Goal: Task Accomplishment & Management: Manage account settings

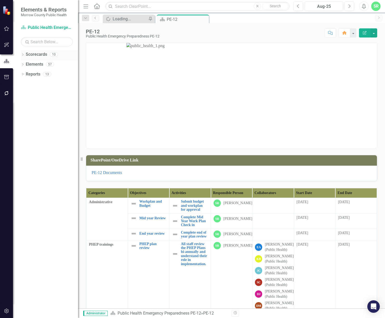
click at [48, 53] on div "Scorecards 10" at bounding box center [52, 55] width 52 height 10
click at [36, 53] on link "Scorecards" at bounding box center [36, 55] width 21 height 6
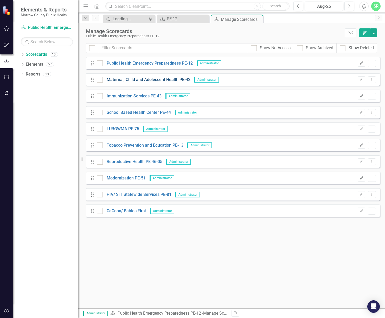
click at [145, 79] on link "Maternal, Child and Adolescent Health PE-42" at bounding box center [147, 80] width 88 height 6
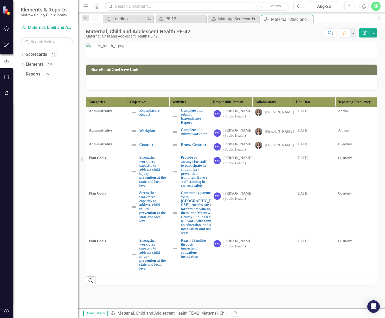
scroll to position [158, 0]
click at [196, 109] on link "Complete and submit Expendature Report" at bounding box center [194, 117] width 27 height 16
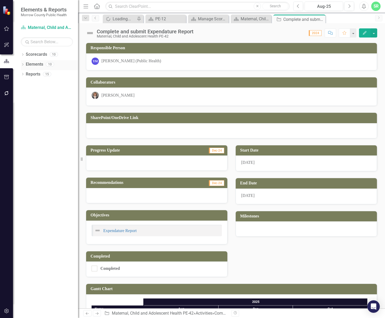
click at [30, 66] on link "Elements" at bounding box center [34, 64] width 17 height 6
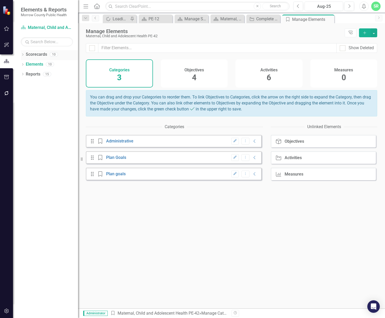
click at [42, 52] on link "Scorecards" at bounding box center [36, 55] width 21 height 6
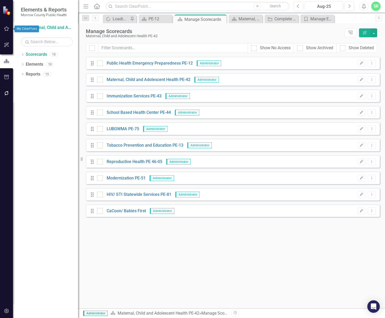
click at [9, 28] on icon "button" at bounding box center [6, 29] width 5 height 4
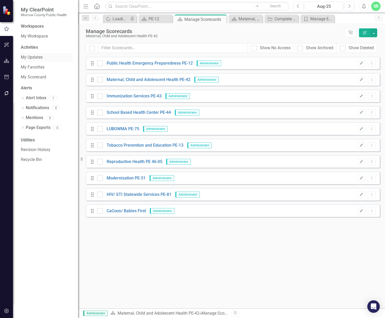
click at [43, 58] on link "My Updates" at bounding box center [47, 57] width 52 height 6
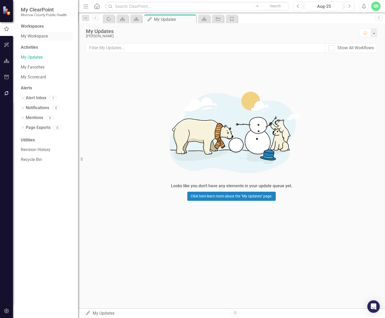
click at [41, 37] on link "My Workspace" at bounding box center [47, 36] width 52 height 6
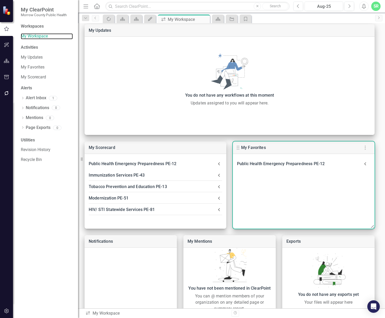
scroll to position [42, 0]
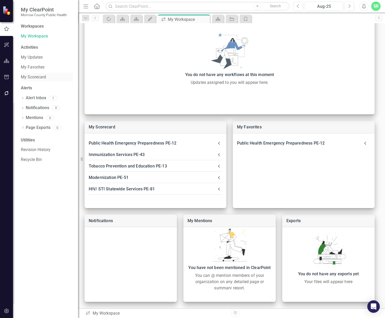
click at [34, 78] on link "My Scorecard" at bounding box center [47, 77] width 52 height 6
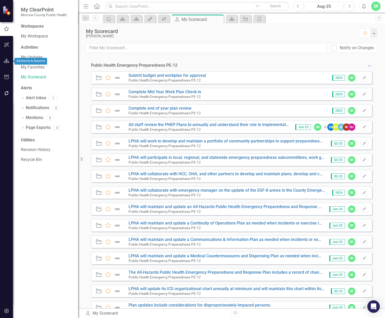
click at [8, 59] on icon "button" at bounding box center [6, 61] width 5 height 4
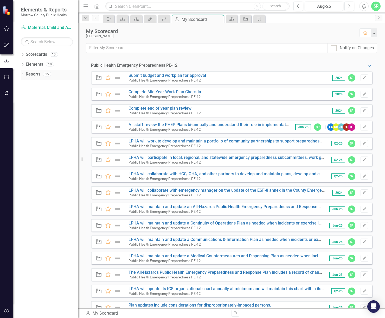
click at [38, 74] on link "Reports" at bounding box center [33, 74] width 15 height 6
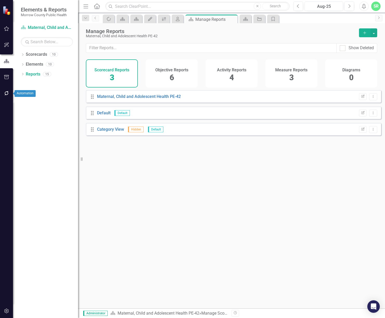
click at [8, 92] on icon "button" at bounding box center [6, 93] width 5 height 4
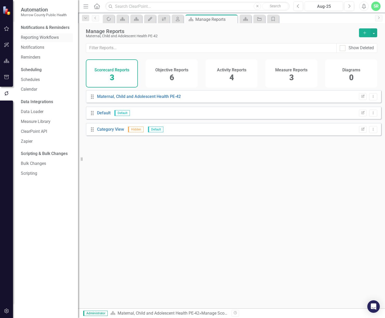
click at [50, 39] on link "Reporting Workflows" at bounding box center [47, 38] width 52 height 6
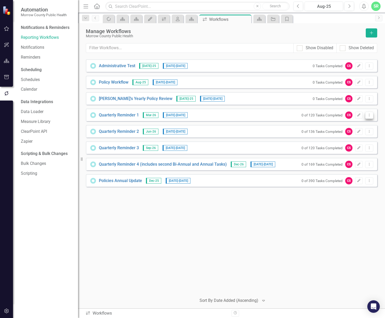
click at [371, 116] on icon "Dropdown Menu" at bounding box center [369, 114] width 4 height 3
click at [366, 133] on link "Edit Edit Workflow" at bounding box center [349, 134] width 48 height 10
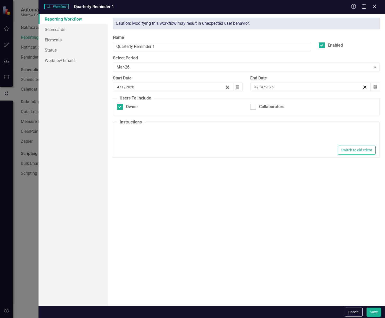
type textarea "<p>Please find your tasks below and make the necessary updates. Thank you!</p>"
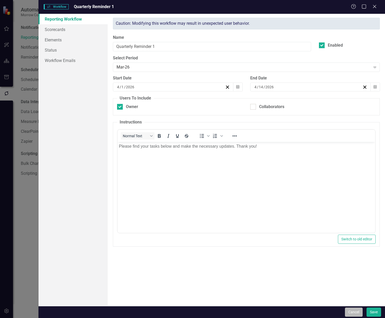
click at [346, 310] on button "Cancel" at bounding box center [354, 311] width 18 height 9
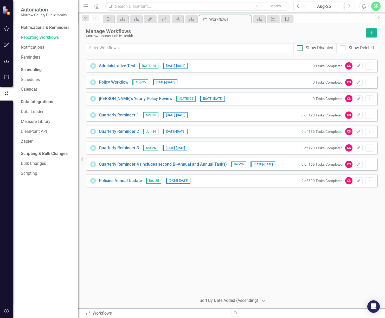
click at [302, 48] on div at bounding box center [300, 48] width 6 height 6
click at [300, 48] on input "Show Disabled" at bounding box center [298, 46] width 3 height 3
click at [300, 47] on input "Show Disabled" at bounding box center [298, 46] width 3 height 3
checkbox input "false"
click at [31, 55] on link "Reminders" at bounding box center [47, 57] width 52 height 6
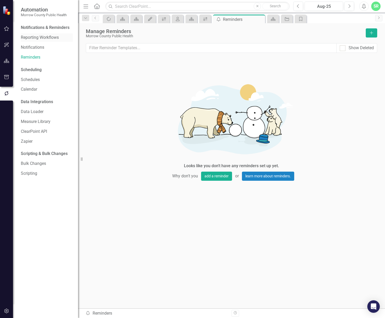
click at [38, 39] on link "Reporting Workflows" at bounding box center [47, 38] width 52 height 6
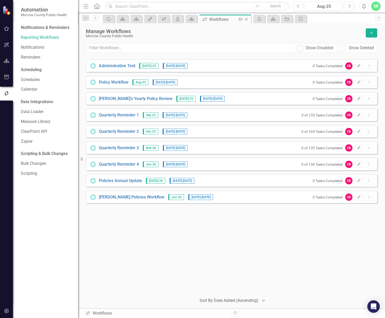
click at [248, 20] on icon "Close" at bounding box center [246, 19] width 5 height 4
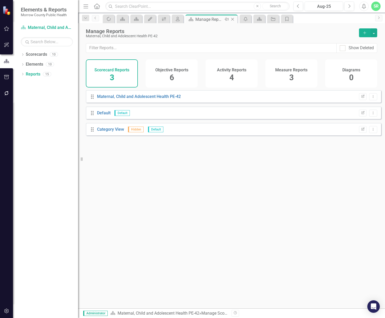
click at [235, 19] on icon "Close" at bounding box center [232, 19] width 5 height 4
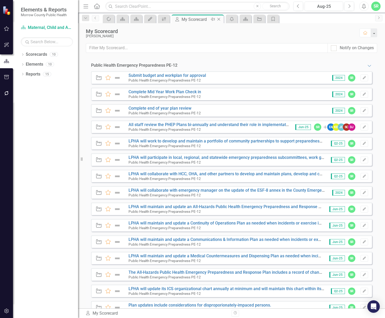
click at [220, 19] on icon "Close" at bounding box center [218, 19] width 5 height 4
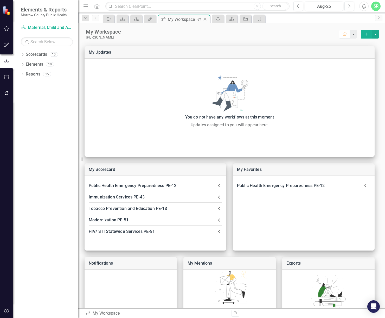
click at [205, 18] on icon "Close" at bounding box center [205, 19] width 5 height 4
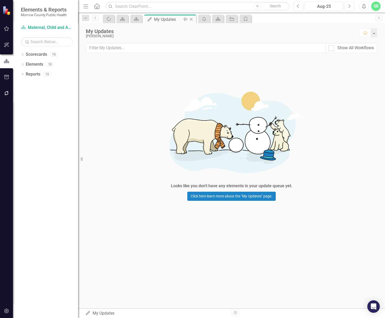
click at [192, 20] on icon "Close" at bounding box center [191, 19] width 5 height 4
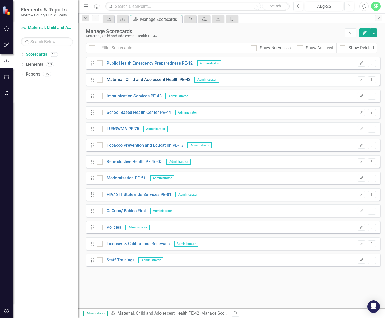
click at [140, 80] on link "Maternal, Child and Adolescent Health PE-42" at bounding box center [147, 80] width 88 height 6
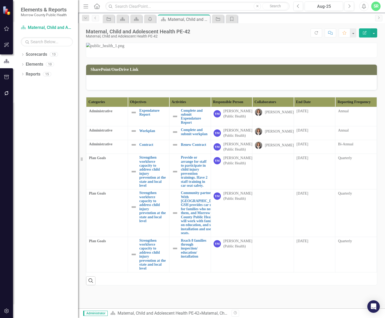
scroll to position [104, 0]
click at [182, 125] on link "Complete and submit Expendature Report" at bounding box center [194, 117] width 27 height 16
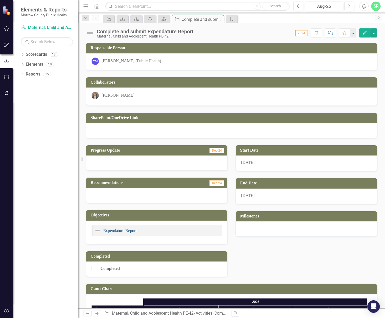
click at [124, 231] on link "Expendature Report" at bounding box center [119, 230] width 33 height 4
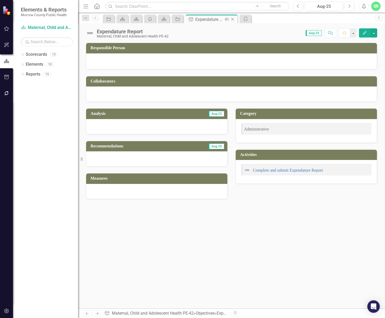
click at [233, 19] on icon "Close" at bounding box center [232, 19] width 5 height 4
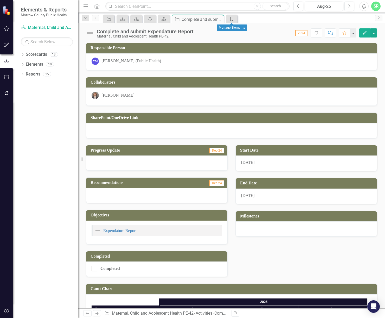
click at [233, 19] on icon "Category" at bounding box center [231, 19] width 5 height 4
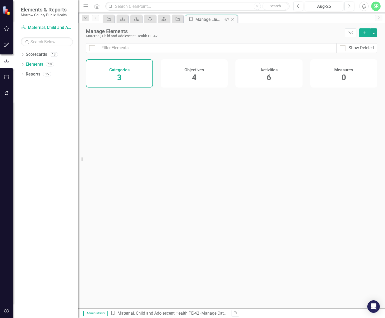
click at [233, 19] on icon "Close" at bounding box center [232, 19] width 5 height 4
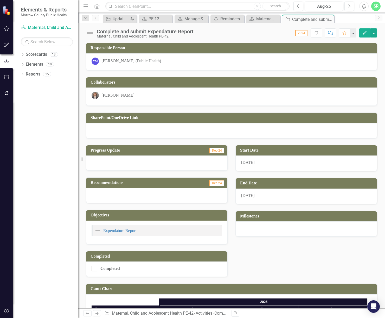
click at [98, 18] on link "Previous" at bounding box center [95, 18] width 7 height 6
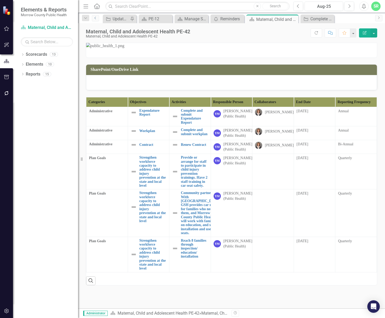
scroll to position [78, 0]
click at [134, 107] on th "Objectives" at bounding box center [149, 102] width 42 height 10
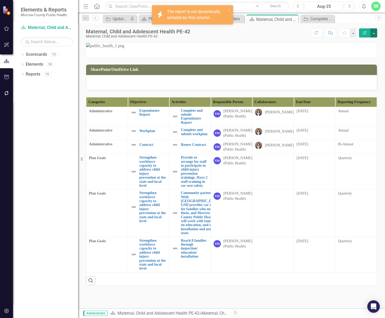
click at [374, 31] on button "button" at bounding box center [374, 32] width 7 height 9
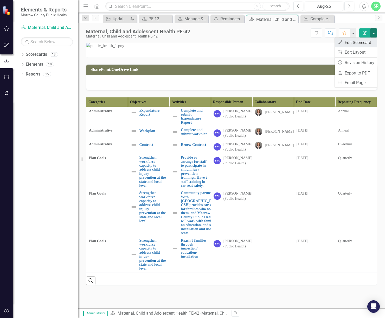
click at [370, 41] on link "Edit Edit Scorecard" at bounding box center [356, 43] width 42 height 10
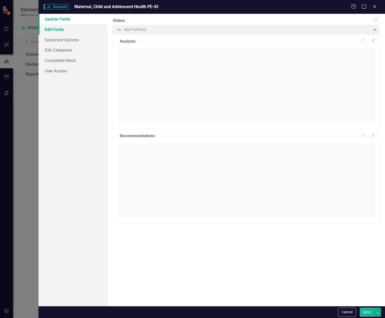
click at [72, 30] on link "Edit Fields" at bounding box center [73, 29] width 69 height 10
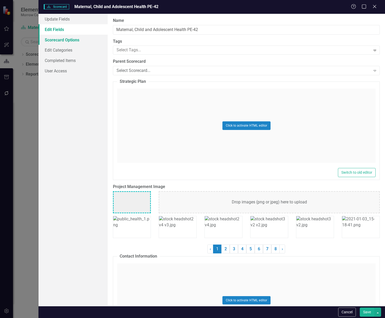
click at [71, 41] on link "Scorecard Options" at bounding box center [73, 40] width 69 height 10
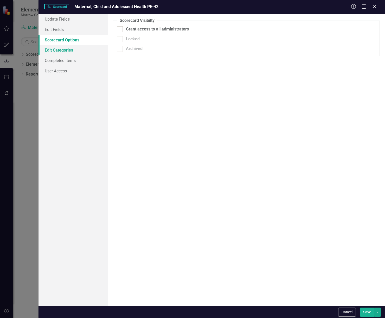
click at [67, 52] on link "Edit Categories" at bounding box center [73, 50] width 69 height 10
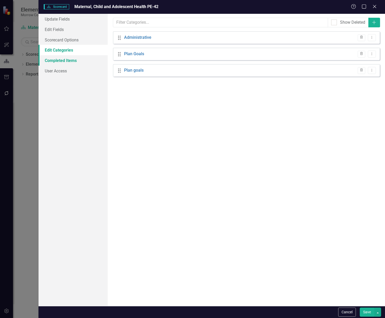
click at [68, 62] on link "Completed Items" at bounding box center [73, 60] width 69 height 10
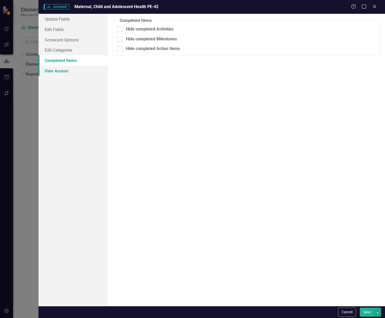
click at [68, 73] on link "User Access" at bounding box center [73, 71] width 69 height 10
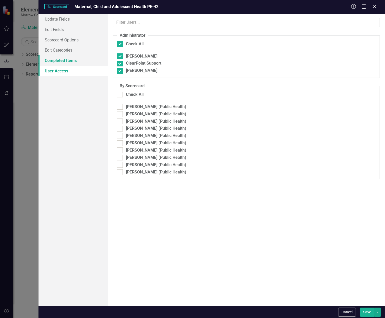
click at [74, 60] on link "Completed Items" at bounding box center [73, 60] width 69 height 10
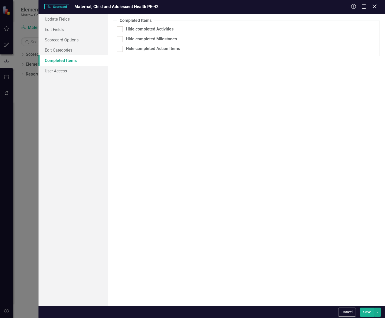
click at [376, 8] on icon "Close" at bounding box center [374, 6] width 7 height 5
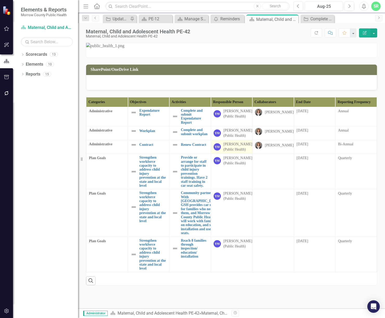
scroll to position [162, 0]
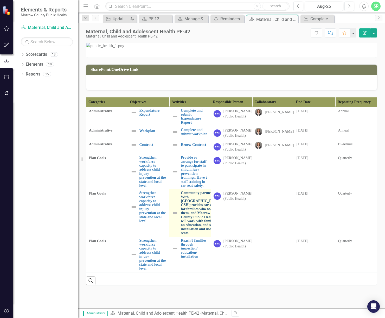
click at [198, 201] on link "Community partnership: With Good Shepherd Hospital. GSH provides car seats for …" at bounding box center [201, 213] width 40 height 44
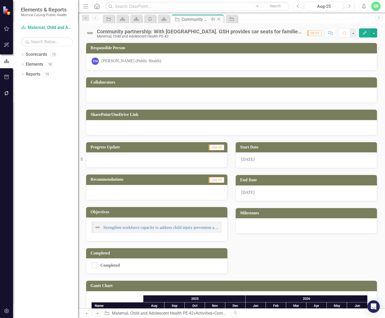
click at [219, 20] on icon at bounding box center [219, 19] width 3 height 3
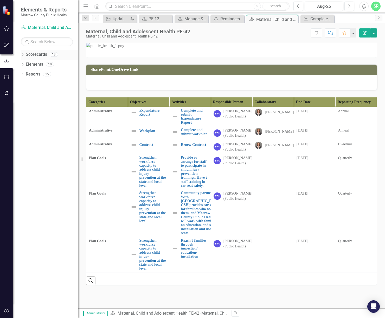
click at [41, 54] on link "Scorecards" at bounding box center [36, 55] width 21 height 6
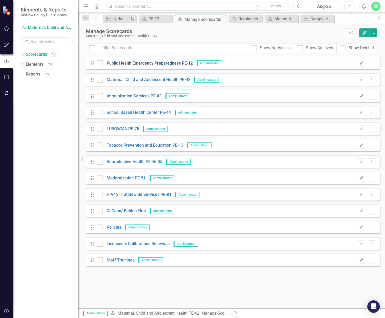
click at [177, 61] on link "Public Health Emergency Preparedness PE-12" at bounding box center [148, 63] width 90 height 6
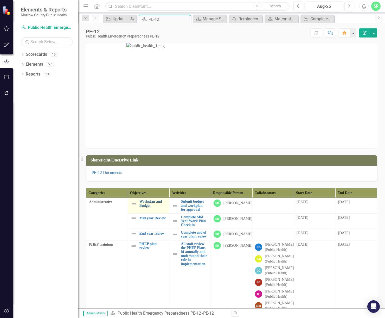
click at [149, 202] on link "Workplan and Budget" at bounding box center [153, 203] width 27 height 8
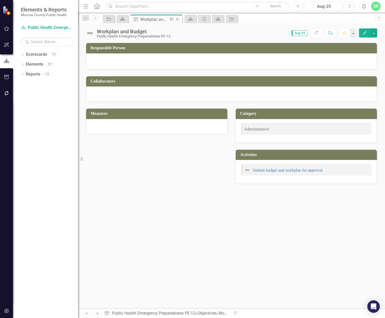
click at [179, 18] on icon "Close" at bounding box center [177, 19] width 5 height 4
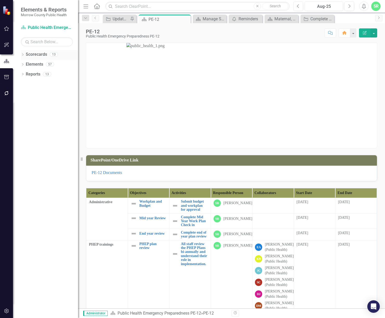
click at [35, 53] on link "Scorecards" at bounding box center [36, 55] width 21 height 6
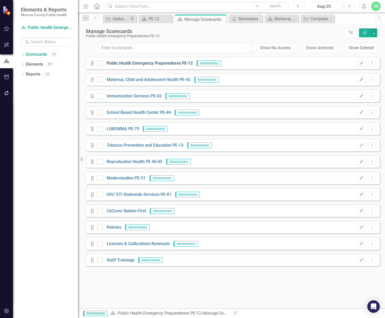
click at [122, 60] on link "Public Health Emergency Preparedness PE-12" at bounding box center [148, 63] width 90 height 6
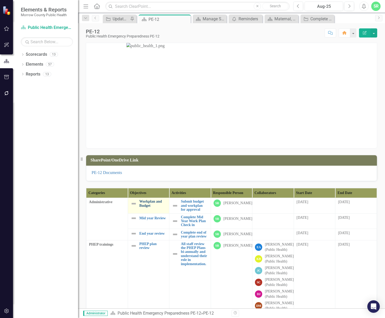
click at [143, 204] on link "Workplan and Budget" at bounding box center [153, 203] width 27 height 8
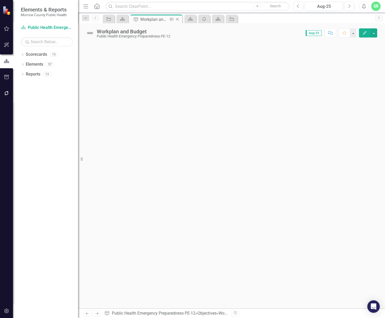
click at [178, 18] on icon "Close" at bounding box center [177, 19] width 5 height 4
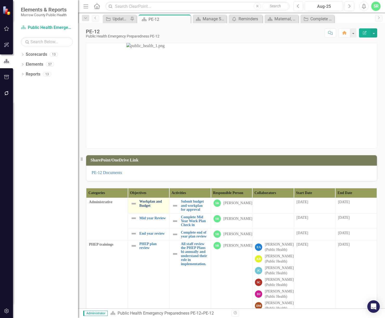
click at [156, 201] on link "Workplan and Budget" at bounding box center [153, 203] width 27 height 8
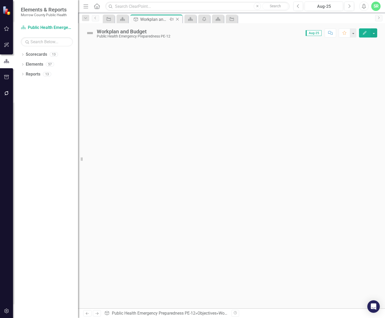
click at [179, 19] on icon "Close" at bounding box center [177, 19] width 5 height 4
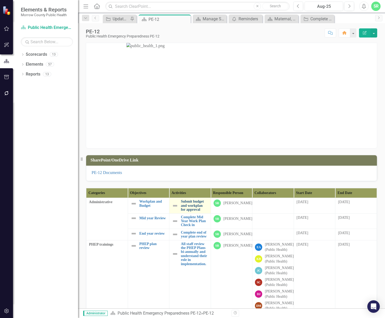
click at [190, 204] on link "Submit budget and workplan for approval" at bounding box center [194, 205] width 27 height 12
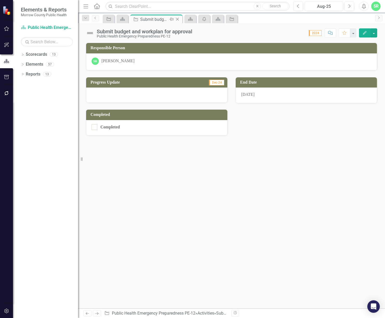
click at [179, 17] on icon "Close" at bounding box center [177, 19] width 5 height 4
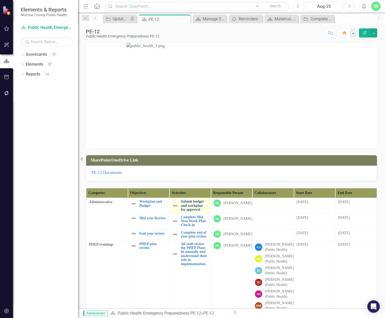
click at [191, 208] on link "Submit budget and workplan for approval" at bounding box center [194, 205] width 27 height 12
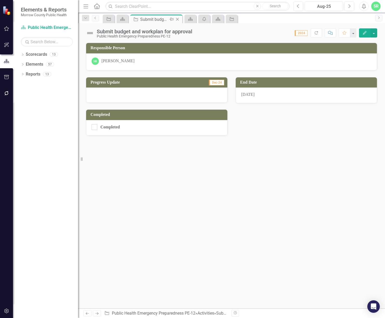
click at [178, 17] on icon "Close" at bounding box center [177, 19] width 5 height 4
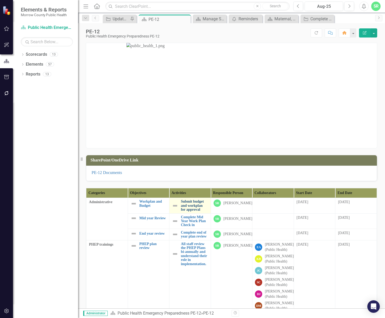
click at [185, 208] on link "Submit budget and workplan for approval" at bounding box center [194, 205] width 27 height 12
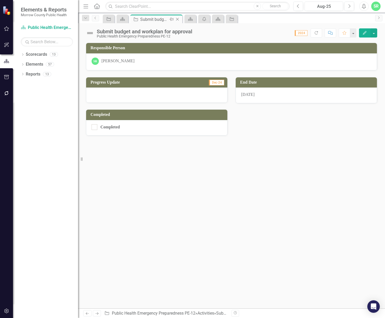
click at [179, 18] on icon "Close" at bounding box center [177, 19] width 5 height 4
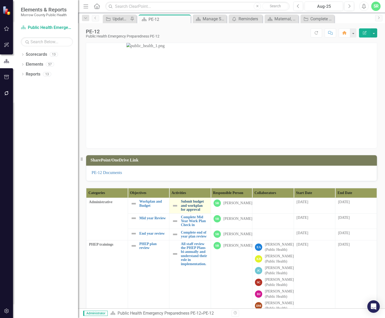
click at [192, 211] on link "Submit budget and workplan for approval" at bounding box center [194, 205] width 27 height 12
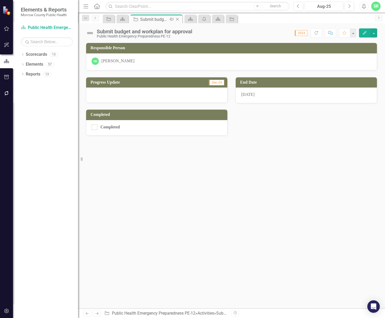
click at [179, 18] on icon "Close" at bounding box center [177, 19] width 5 height 4
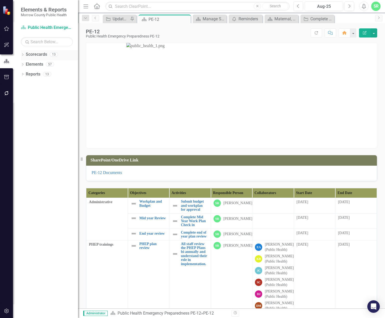
click at [37, 55] on link "Scorecards" at bounding box center [36, 55] width 21 height 6
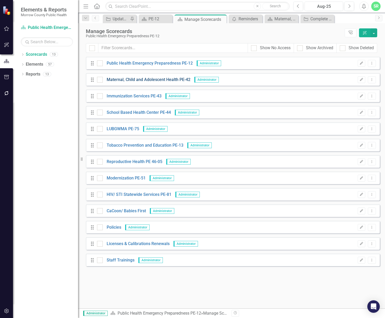
click at [167, 81] on link "Maternal, Child and Adolescent Health PE-42" at bounding box center [147, 80] width 88 height 6
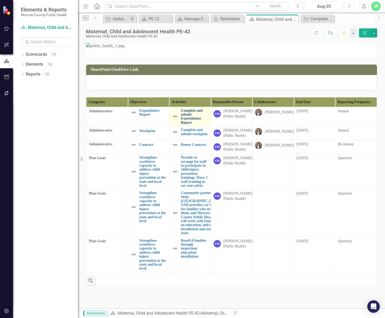
click at [195, 125] on link "Complete and submit Expendature Report" at bounding box center [194, 117] width 27 height 16
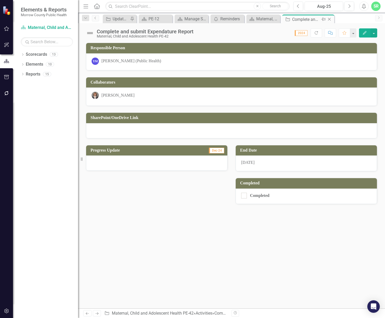
click at [331, 19] on icon "Close" at bounding box center [329, 19] width 5 height 4
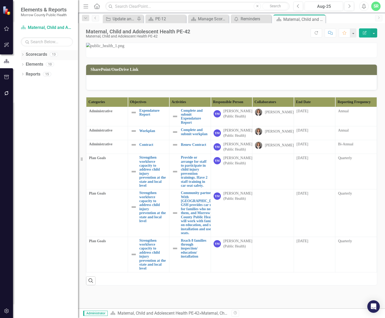
click at [35, 54] on link "Scorecards" at bounding box center [36, 55] width 21 height 6
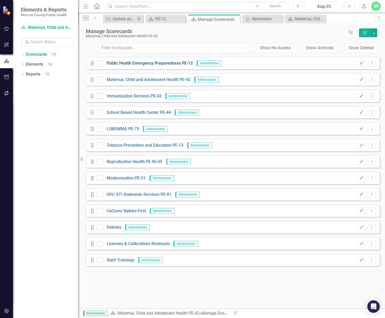
click at [153, 64] on link "Public Health Emergency Preparedness PE-12" at bounding box center [148, 63] width 90 height 6
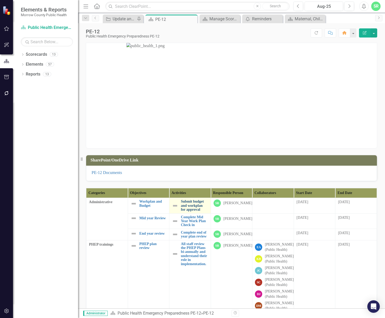
click at [192, 210] on link "Submit budget and workplan for approval" at bounding box center [194, 205] width 27 height 12
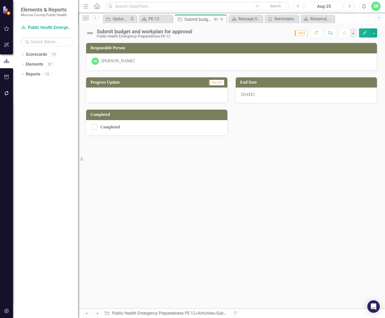
click at [222, 21] on icon "Close" at bounding box center [221, 19] width 5 height 4
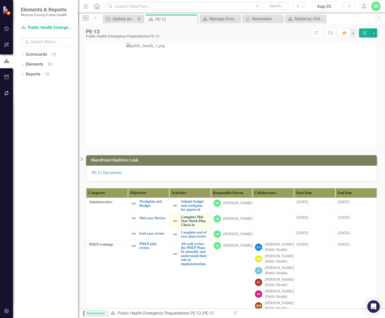
click at [187, 227] on link "Complete Mid Year Work Plan Check in" at bounding box center [194, 221] width 27 height 12
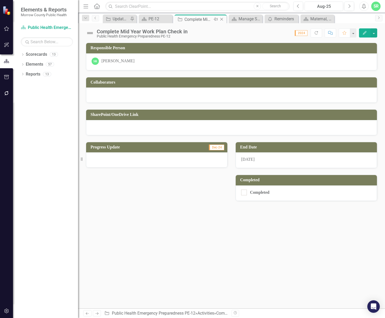
click at [221, 19] on icon at bounding box center [221, 19] width 3 height 3
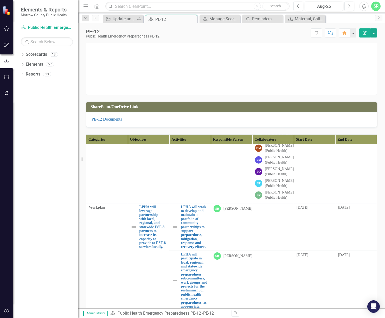
scroll to position [52, 0]
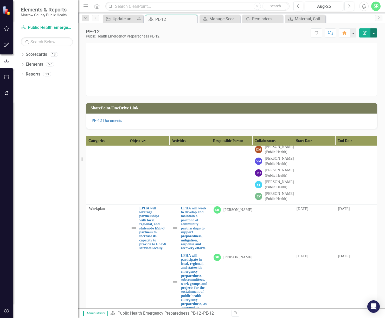
click at [374, 37] on button "button" at bounding box center [374, 32] width 7 height 9
click at [366, 53] on link "Edit Report Edit Layout" at bounding box center [356, 52] width 42 height 10
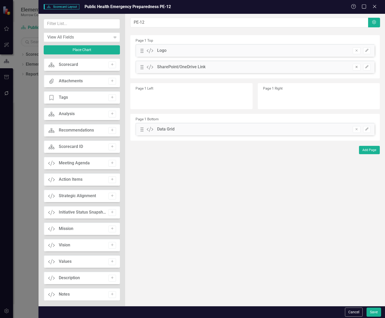
click at [358, 67] on icon "Remove" at bounding box center [357, 66] width 4 height 3
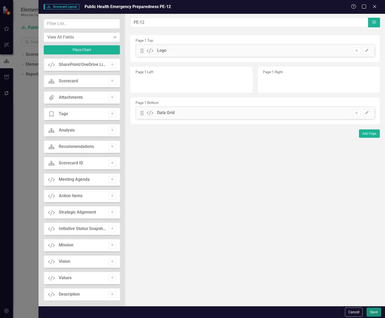
click at [375, 314] on button "Save" at bounding box center [374, 311] width 15 height 9
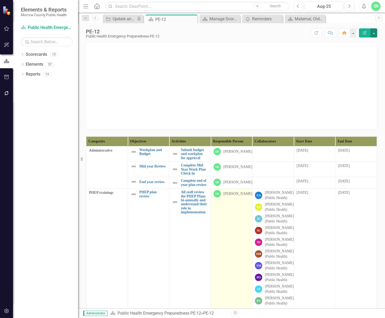
scroll to position [0, 0]
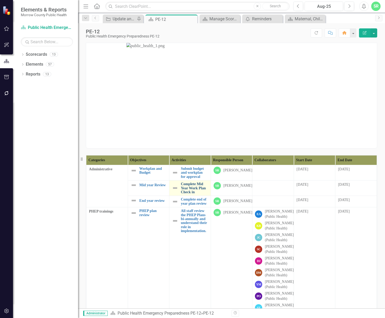
click at [194, 188] on link "Complete Mid Year Work Plan Check in" at bounding box center [194, 188] width 27 height 12
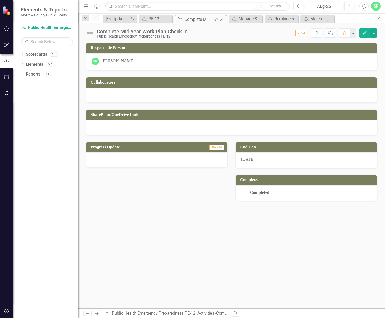
click at [222, 20] on icon "Close" at bounding box center [221, 19] width 5 height 4
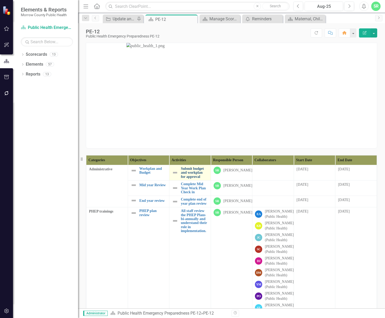
click at [189, 174] on link "Submit budget and workplan for approval" at bounding box center [194, 173] width 27 height 12
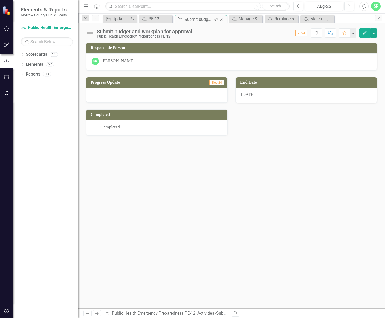
click at [222, 20] on icon "Close" at bounding box center [221, 19] width 5 height 4
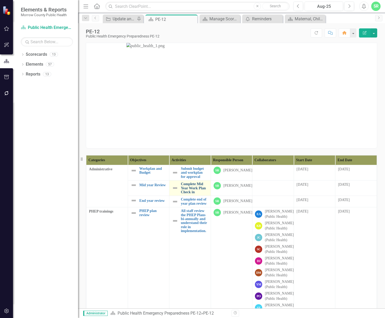
click at [186, 194] on link "Complete Mid Year Work Plan Check in" at bounding box center [194, 188] width 27 height 12
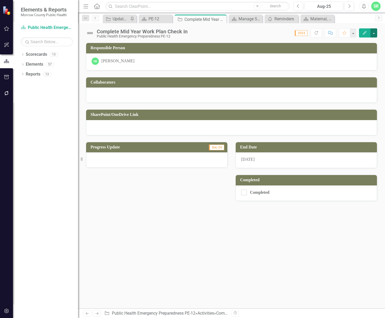
click at [372, 31] on button "button" at bounding box center [374, 32] width 7 height 9
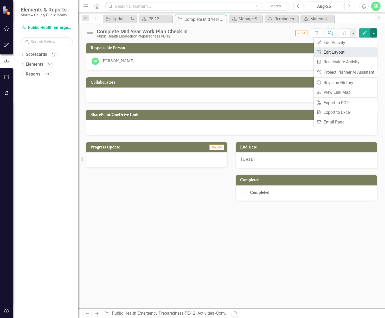
click at [364, 50] on link "Edit Report Edit Layout" at bounding box center [345, 52] width 63 height 10
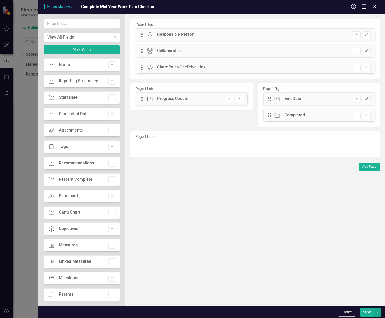
click at [356, 50] on icon "button" at bounding box center [357, 51] width 2 height 2
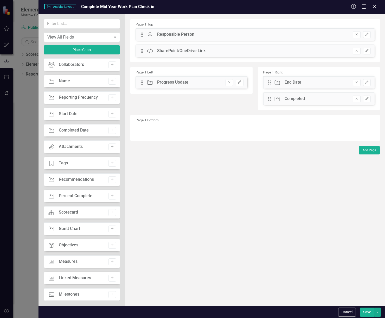
click at [356, 50] on icon "button" at bounding box center [357, 51] width 2 height 2
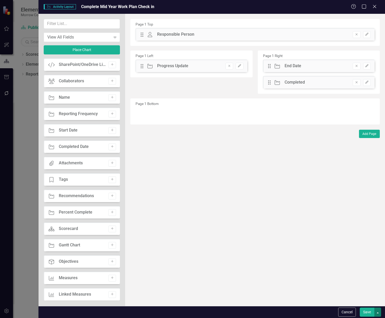
click at [378, 310] on button "button" at bounding box center [378, 311] width 7 height 9
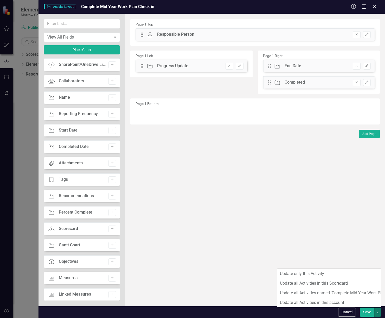
click at [370, 313] on button "Save" at bounding box center [367, 311] width 15 height 9
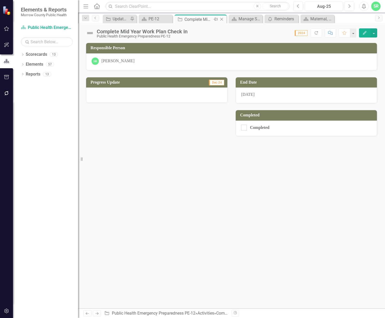
click at [223, 17] on icon "Close" at bounding box center [221, 19] width 5 height 4
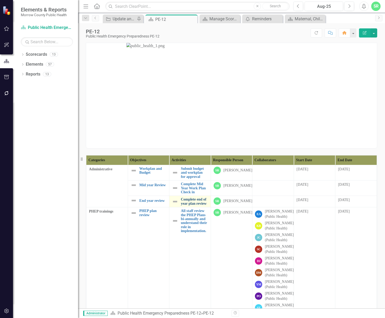
click at [195, 205] on link "Complete end of year plan review" at bounding box center [194, 201] width 27 height 8
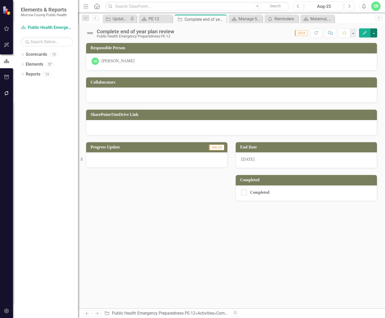
click at [375, 32] on button "button" at bounding box center [374, 32] width 7 height 9
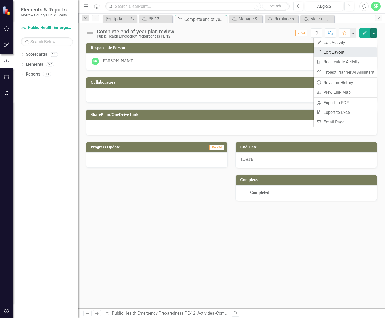
click at [345, 55] on link "Edit Report Edit Layout" at bounding box center [345, 52] width 63 height 10
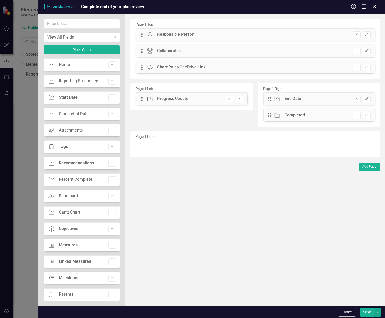
click at [356, 67] on icon "Remove" at bounding box center [357, 67] width 4 height 3
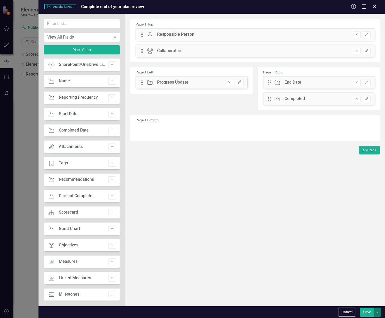
click at [378, 313] on button "button" at bounding box center [378, 311] width 7 height 9
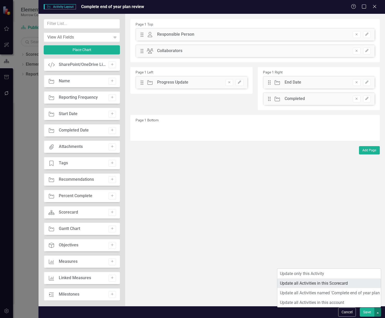
click at [346, 285] on link "Update all Activities in this Scorecard" at bounding box center [329, 283] width 104 height 10
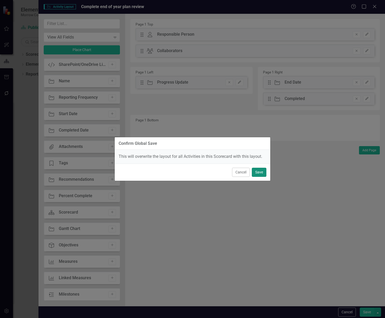
click at [259, 174] on button "Save" at bounding box center [259, 172] width 15 height 9
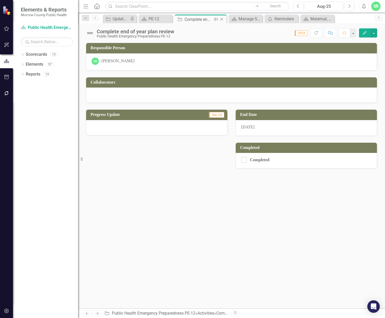
click at [222, 18] on icon "Close" at bounding box center [221, 19] width 5 height 4
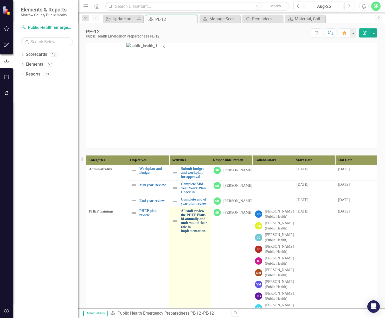
click at [201, 231] on link "All staff review the PHEP Plans bi-annually and understand their role in implem…" at bounding box center [194, 221] width 27 height 24
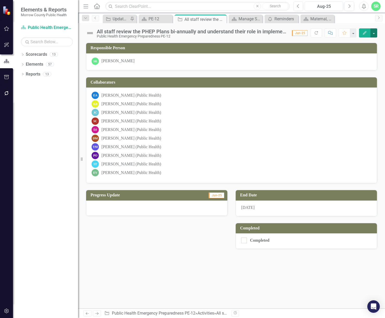
click at [375, 33] on button "button" at bounding box center [374, 32] width 7 height 9
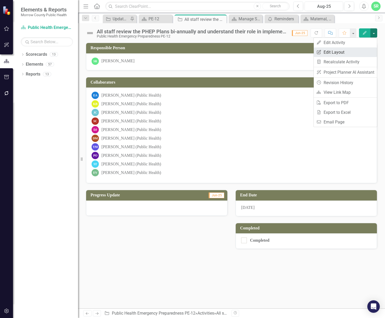
click at [353, 52] on link "Edit Report Edit Layout" at bounding box center [345, 52] width 63 height 10
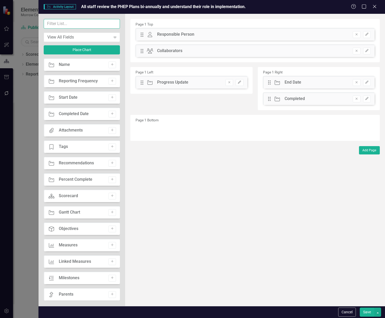
click at [86, 23] on input "text" at bounding box center [82, 24] width 76 height 10
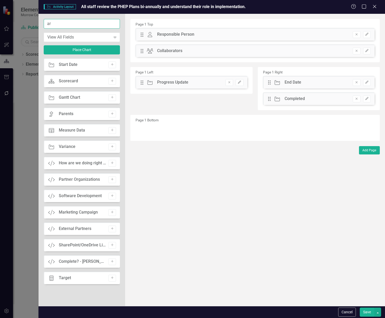
type input "a"
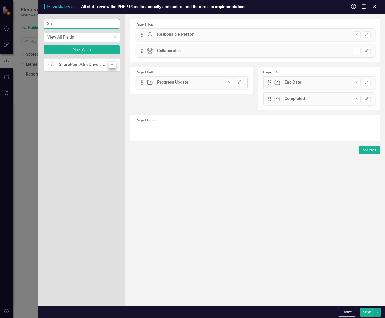
type input "Sh"
click at [111, 64] on icon "Add" at bounding box center [112, 64] width 4 height 3
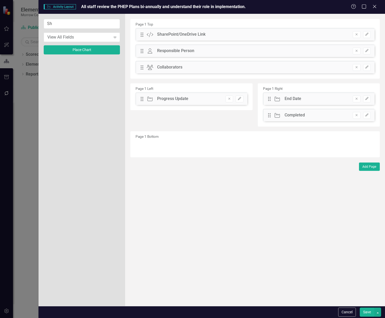
drag, startPoint x: 202, startPoint y: 35, endPoint x: 192, endPoint y: 55, distance: 21.9
click at [202, 68] on div "Drag Custom SharePoint/OneDrive Link Remove Edit Drag Owner Responsible Person …" at bounding box center [255, 52] width 247 height 49
drag, startPoint x: 160, startPoint y: 29, endPoint x: 159, endPoint y: 37, distance: 7.8
click at [159, 37] on div "Drag Custom SharePoint/OneDrive Link Remove Edit" at bounding box center [255, 34] width 239 height 12
drag, startPoint x: 143, startPoint y: 33, endPoint x: 142, endPoint y: 69, distance: 36.2
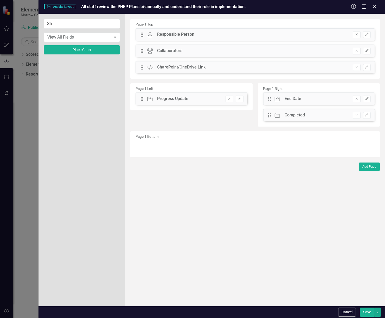
click at [364, 313] on button "Save" at bounding box center [367, 311] width 15 height 9
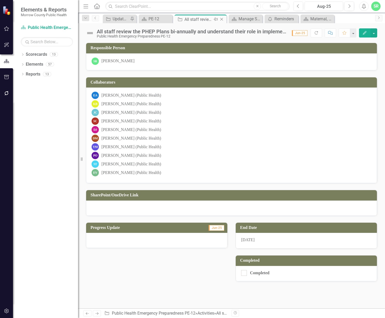
click at [221, 20] on icon "Close" at bounding box center [221, 19] width 5 height 4
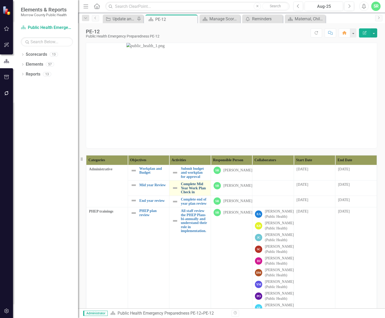
click at [194, 193] on link "Complete Mid Year Work Plan Check in" at bounding box center [194, 188] width 27 height 12
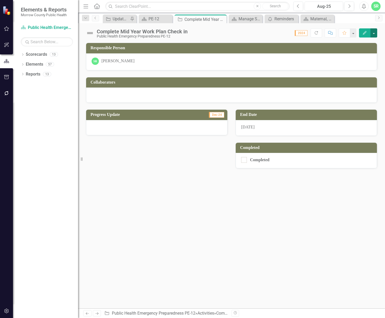
click at [375, 29] on button "button" at bounding box center [374, 32] width 7 height 9
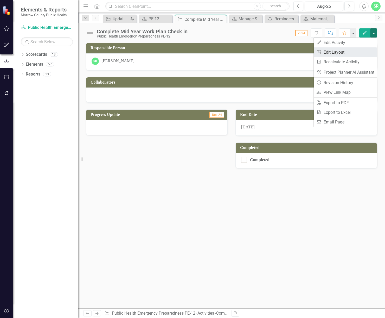
click at [354, 49] on link "Edit Report Edit Layout" at bounding box center [345, 52] width 63 height 10
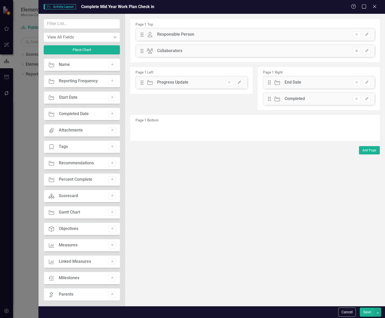
click at [357, 50] on icon "button" at bounding box center [357, 51] width 2 height 2
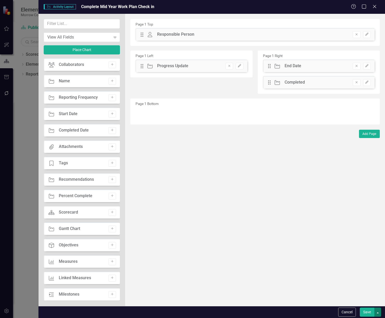
click at [378, 313] on button "button" at bounding box center [378, 311] width 7 height 9
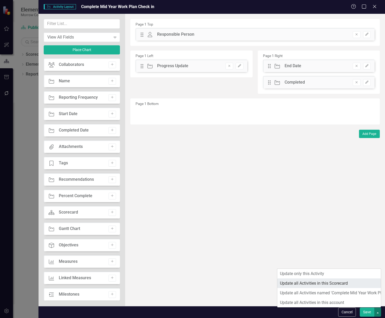
click at [347, 280] on link "Update all Activities in this Scorecard" at bounding box center [329, 283] width 104 height 10
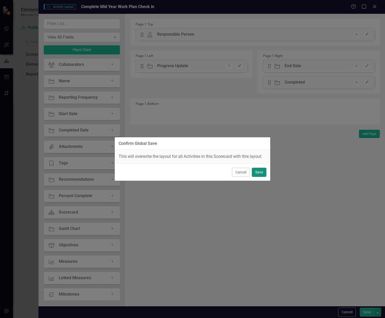
click at [263, 174] on button "Save" at bounding box center [259, 172] width 15 height 9
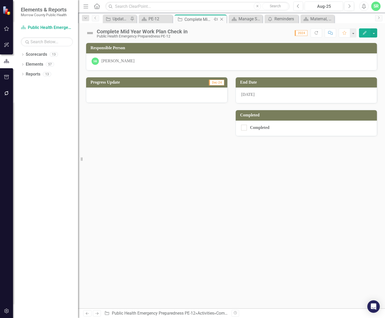
click at [223, 19] on icon "Close" at bounding box center [221, 19] width 5 height 4
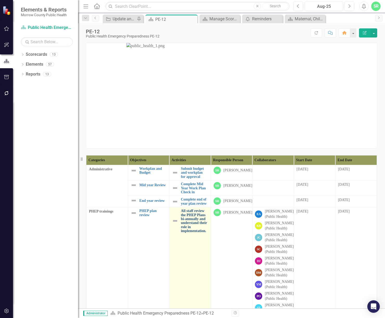
click at [196, 224] on link "All staff review the PHEP Plans bi-annually and understand their role in implem…" at bounding box center [194, 221] width 27 height 24
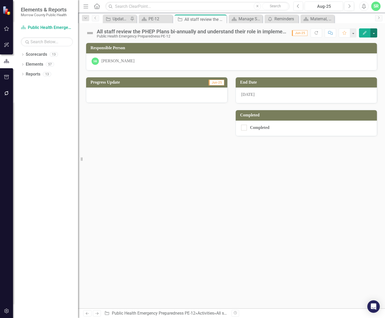
click at [375, 34] on button "button" at bounding box center [374, 32] width 7 height 9
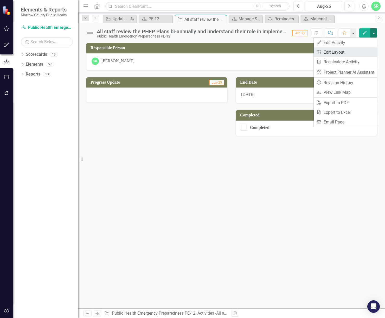
click at [366, 49] on link "Edit Report Edit Layout" at bounding box center [345, 52] width 63 height 10
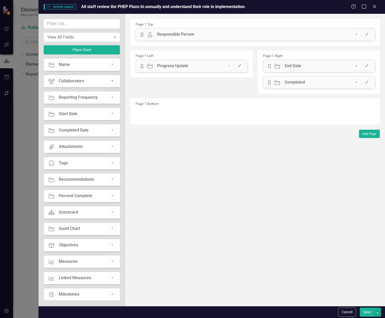
click at [111, 82] on icon "Add" at bounding box center [112, 80] width 4 height 3
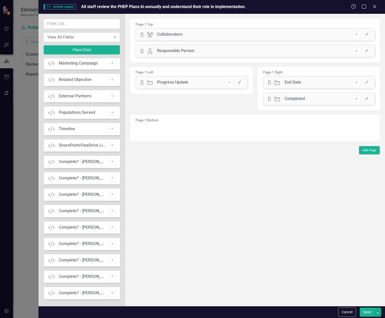
scroll to position [755, 0]
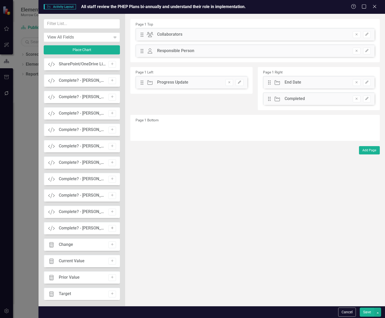
click at [112, 226] on icon "Add" at bounding box center [112, 227] width 4 height 3
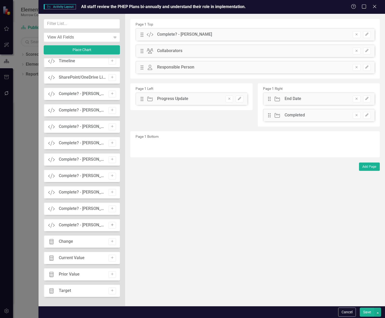
click at [112, 224] on icon "Add" at bounding box center [112, 224] width 4 height 3
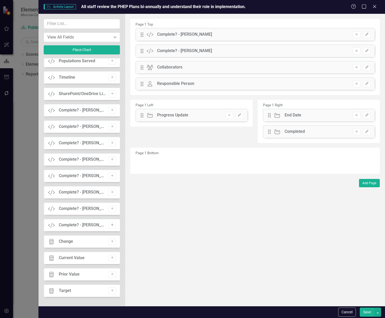
click at [112, 226] on icon "Add" at bounding box center [112, 224] width 4 height 3
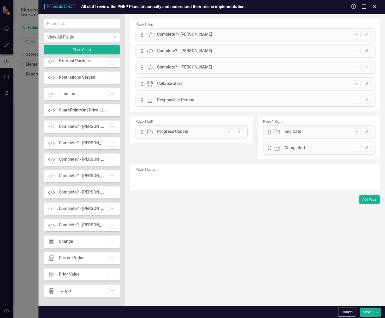
click at [110, 225] on icon "Add" at bounding box center [112, 224] width 4 height 3
drag, startPoint x: 141, startPoint y: 84, endPoint x: 147, endPoint y: 182, distance: 98.3
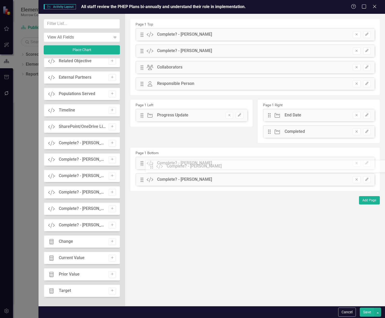
drag, startPoint x: 142, startPoint y: 66, endPoint x: 155, endPoint y: 165, distance: 99.8
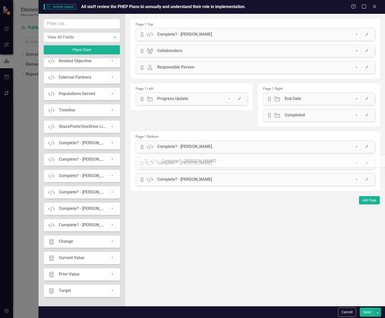
drag, startPoint x: 142, startPoint y: 50, endPoint x: 150, endPoint y: 160, distance: 110.4
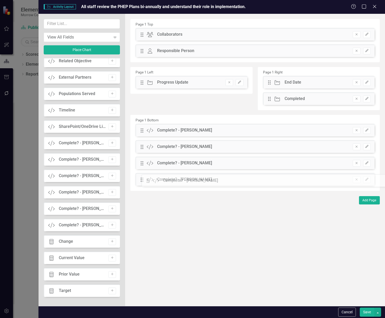
drag, startPoint x: 141, startPoint y: 33, endPoint x: 151, endPoint y: 179, distance: 146.4
click at [112, 224] on icon "Add" at bounding box center [112, 224] width 4 height 3
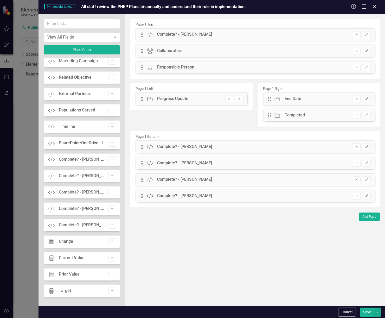
click at [183, 134] on div "Page 1 Bottom Drag Custom Complete? - Susie Thompson Remove Edit Drag Custom Co…" at bounding box center [255, 169] width 250 height 76
drag, startPoint x: 195, startPoint y: 33, endPoint x: 200, endPoint y: 165, distance: 132.3
click at [200, 165] on div "Page 1 Top Drag Custom Complete? - Diana McElroy Remove Edit Drag Collaborators…" at bounding box center [255, 113] width 250 height 188
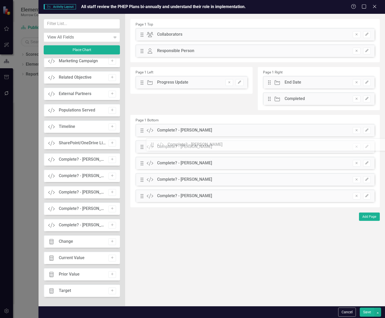
drag, startPoint x: 142, startPoint y: 36, endPoint x: 156, endPoint y: 146, distance: 111.0
click at [109, 157] on button "Add" at bounding box center [113, 159] width 8 height 7
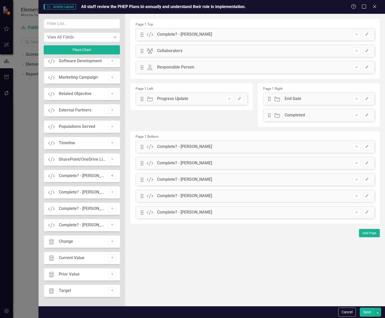
click at [110, 176] on icon "Add" at bounding box center [112, 175] width 4 height 3
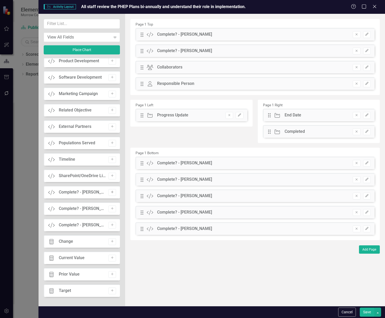
click at [111, 192] on icon "Add" at bounding box center [112, 192] width 4 height 3
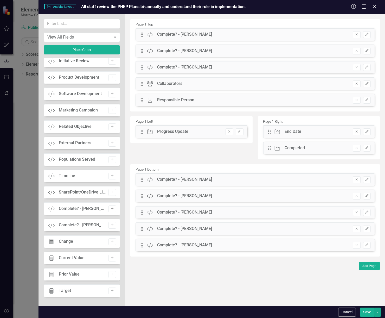
click at [110, 210] on icon "Add" at bounding box center [112, 208] width 4 height 3
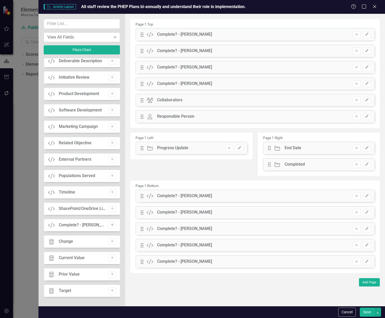
click at [110, 224] on icon "Add" at bounding box center [112, 224] width 4 height 3
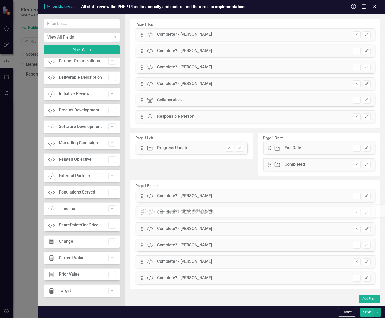
drag, startPoint x: 143, startPoint y: 100, endPoint x: 149, endPoint y: 211, distance: 110.8
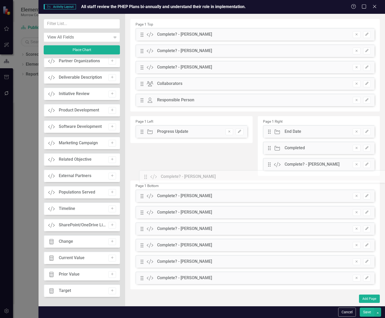
drag, startPoint x: 141, startPoint y: 82, endPoint x: 149, endPoint y: 175, distance: 93.2
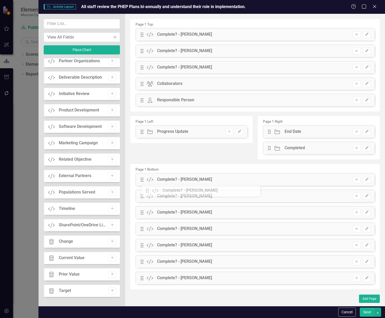
drag, startPoint x: 270, startPoint y: 164, endPoint x: 152, endPoint y: 190, distance: 121.0
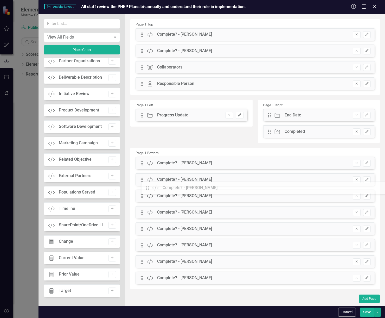
drag, startPoint x: 142, startPoint y: 66, endPoint x: 151, endPoint y: 187, distance: 120.9
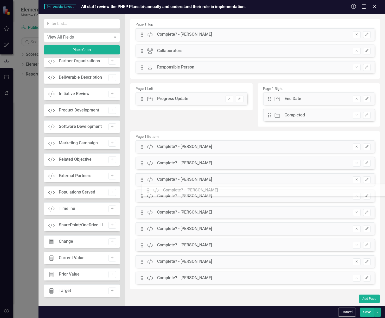
drag, startPoint x: 142, startPoint y: 51, endPoint x: 152, endPoint y: 190, distance: 139.6
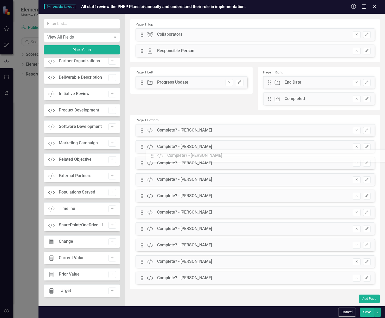
drag, startPoint x: 143, startPoint y: 35, endPoint x: 157, endPoint y: 156, distance: 121.8
click at [372, 314] on button "Save" at bounding box center [367, 311] width 15 height 9
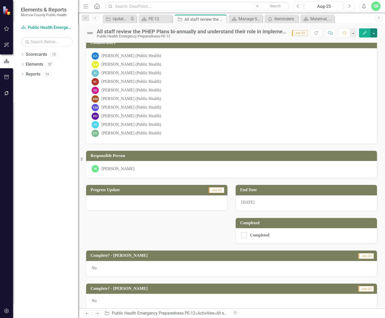
scroll to position [0, 0]
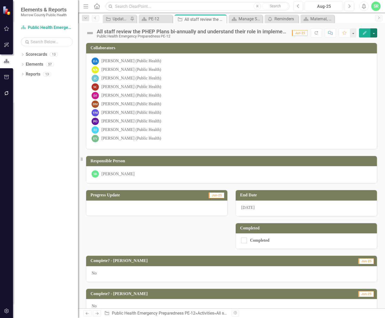
click at [373, 32] on button "button" at bounding box center [374, 32] width 7 height 9
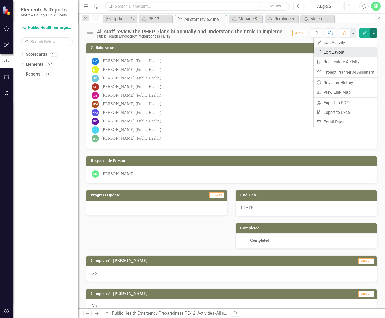
click at [365, 49] on link "Edit Report Edit Layout" at bounding box center [345, 52] width 63 height 10
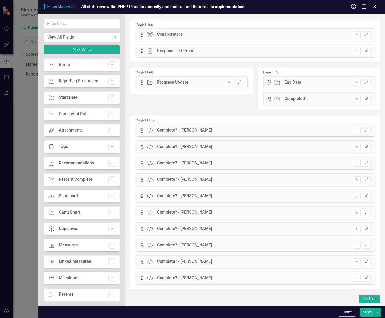
click at [372, 313] on button "Save" at bounding box center [367, 311] width 15 height 9
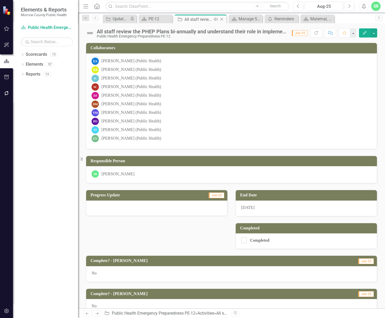
click at [223, 20] on icon "Close" at bounding box center [221, 19] width 5 height 4
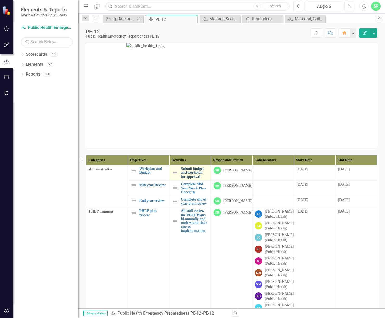
click at [181, 174] on link "Submit budget and workplan for approval" at bounding box center [194, 173] width 27 height 12
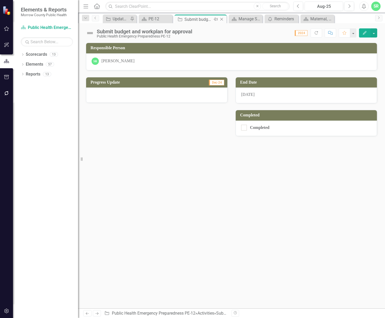
click at [223, 19] on icon "Close" at bounding box center [221, 19] width 5 height 4
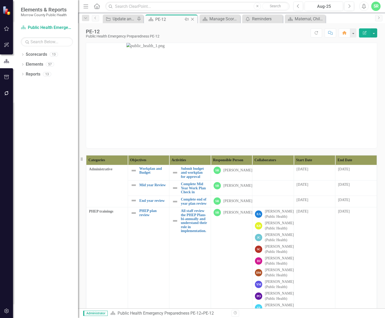
click at [193, 18] on icon "Close" at bounding box center [192, 19] width 5 height 4
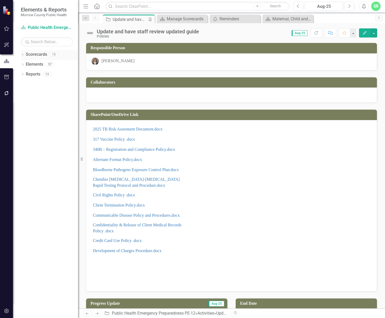
click at [39, 57] on link "Scorecards" at bounding box center [36, 55] width 21 height 6
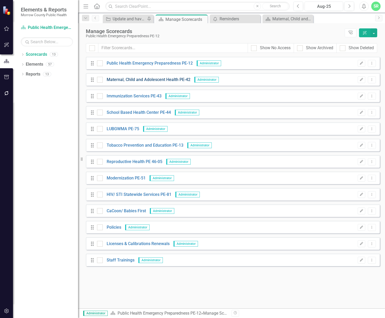
click at [152, 80] on link "Maternal, Child and Adolescent Health PE-42" at bounding box center [147, 80] width 88 height 6
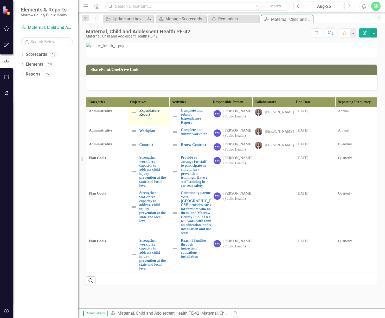
click at [155, 117] on link "Expendature Report" at bounding box center [153, 113] width 27 height 8
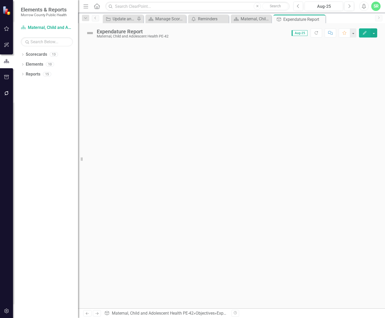
click at [0, 0] on icon "Close" at bounding box center [0, 0] width 0 height 0
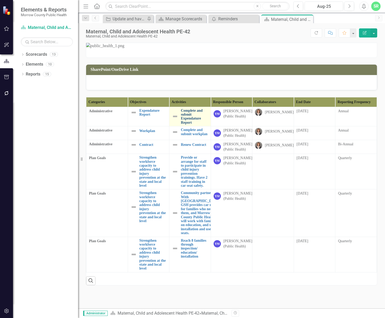
click at [189, 125] on link "Complete and submit Expendature Report" at bounding box center [194, 117] width 27 height 16
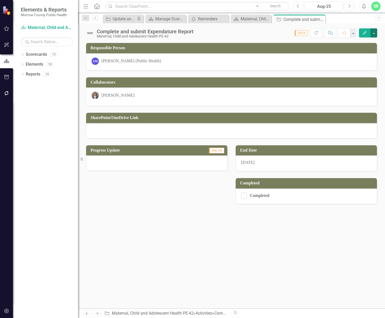
click at [375, 34] on button "button" at bounding box center [374, 32] width 7 height 9
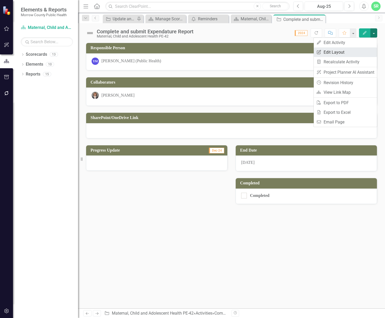
click at [352, 53] on link "Edit Report Edit Layout" at bounding box center [345, 52] width 63 height 10
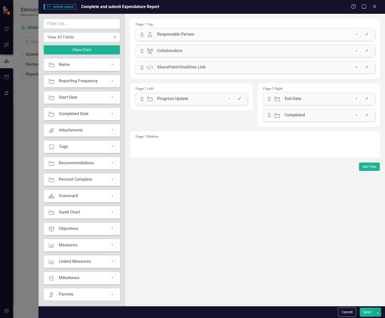
click at [357, 69] on button "Remove" at bounding box center [357, 67] width 8 height 7
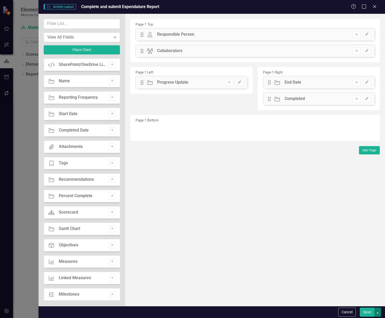
click at [377, 311] on button "button" at bounding box center [378, 311] width 7 height 9
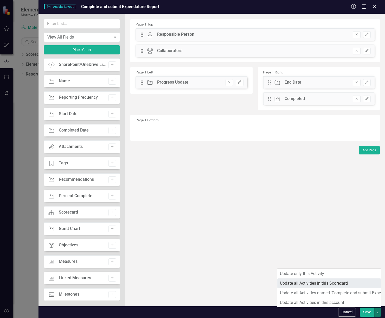
click at [360, 286] on link "Update all Activities in this Scorecard" at bounding box center [329, 283] width 104 height 10
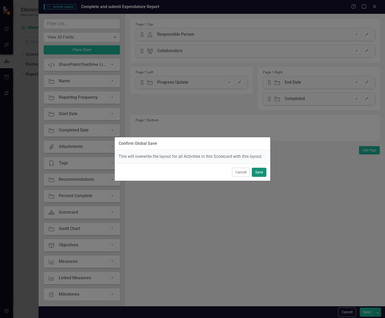
click at [263, 170] on button "Save" at bounding box center [259, 172] width 15 height 9
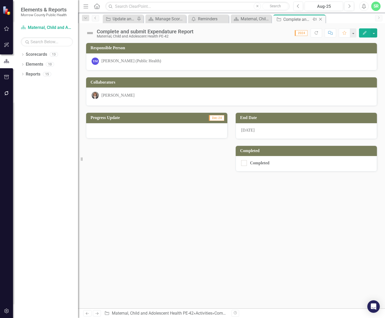
click at [321, 19] on icon "Close" at bounding box center [320, 19] width 5 height 4
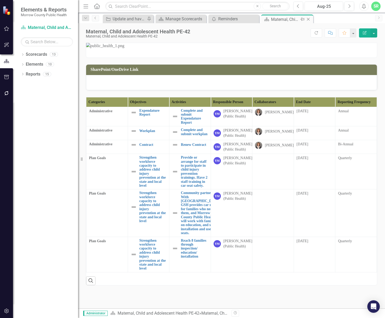
click at [307, 19] on icon "Close" at bounding box center [308, 19] width 5 height 4
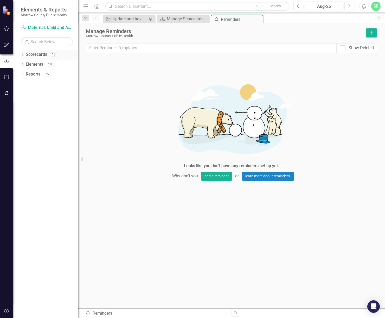
click at [44, 56] on link "Scorecards" at bounding box center [36, 55] width 21 height 6
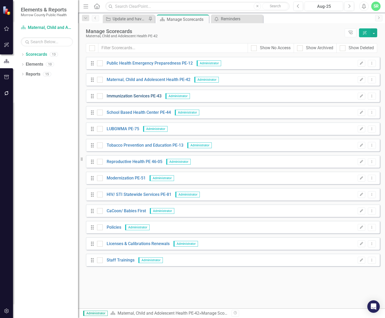
click at [151, 97] on link "Immunization Services PE-43" at bounding box center [132, 96] width 59 height 6
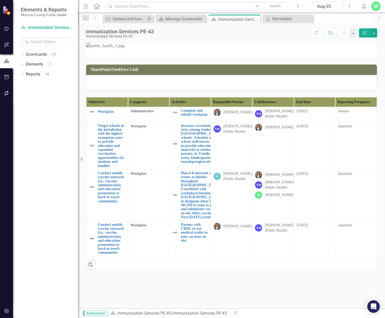
scroll to position [129, 0]
click at [147, 101] on th "Categories" at bounding box center [149, 102] width 42 height 10
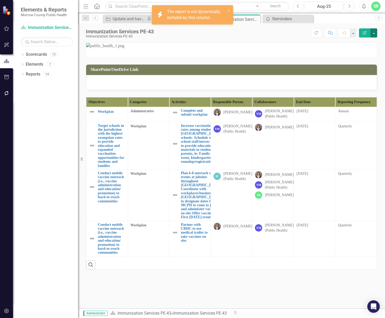
click at [373, 34] on button "button" at bounding box center [374, 32] width 7 height 9
click at [369, 52] on link "Edit Report Edit Layout" at bounding box center [356, 52] width 42 height 10
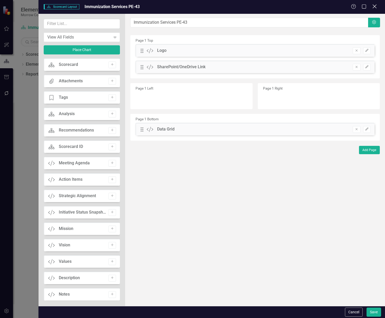
click at [375, 8] on icon "Close" at bounding box center [374, 6] width 7 height 5
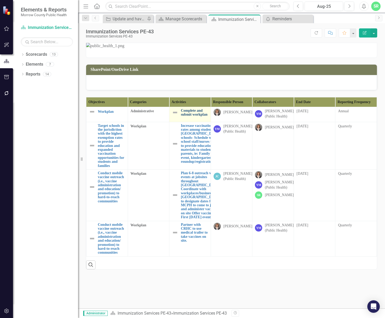
click at [185, 117] on link "Complete and submit workplan" at bounding box center [194, 113] width 27 height 8
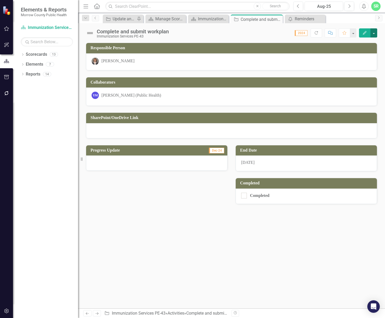
click at [373, 31] on button "button" at bounding box center [374, 32] width 7 height 9
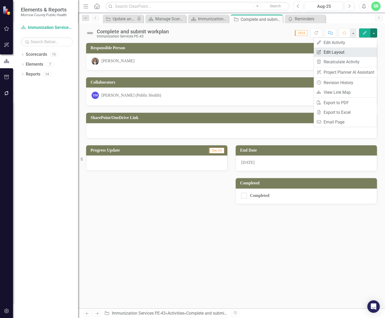
click at [350, 52] on link "Edit Report Edit Layout" at bounding box center [345, 52] width 63 height 10
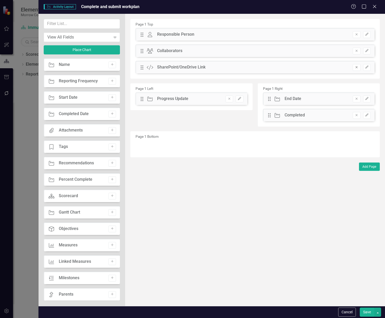
click at [357, 67] on icon "button" at bounding box center [357, 67] width 2 height 2
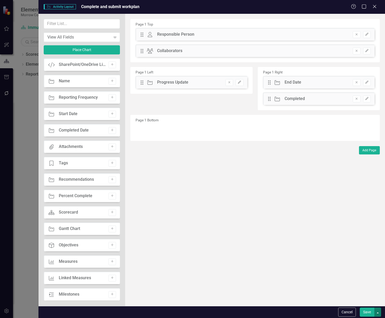
click at [378, 314] on button "button" at bounding box center [378, 311] width 7 height 9
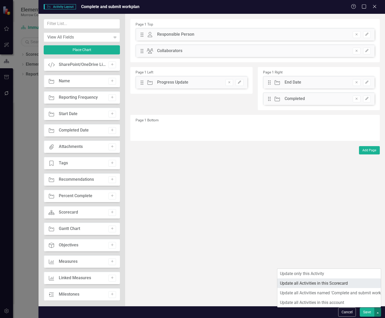
click at [367, 286] on link "Update all Activities in this Scorecard" at bounding box center [329, 283] width 104 height 10
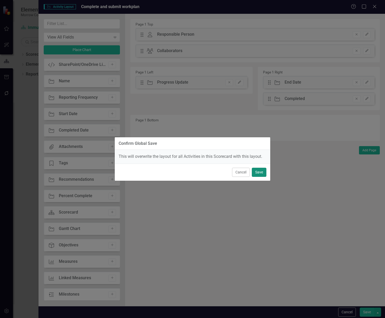
click at [260, 173] on button "Save" at bounding box center [259, 172] width 15 height 9
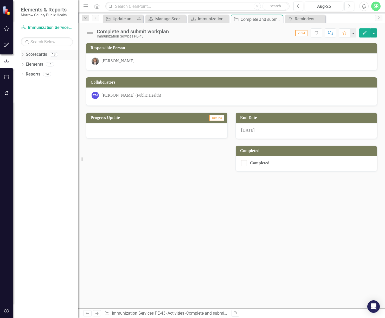
click at [43, 54] on link "Scorecards" at bounding box center [36, 55] width 21 height 6
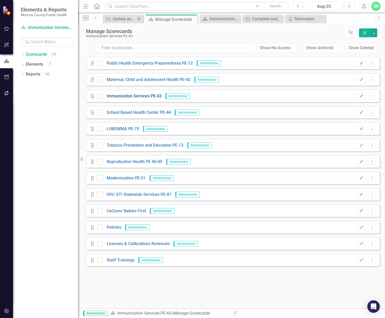
click at [125, 95] on link "Immunization Services PE-43" at bounding box center [132, 96] width 59 height 6
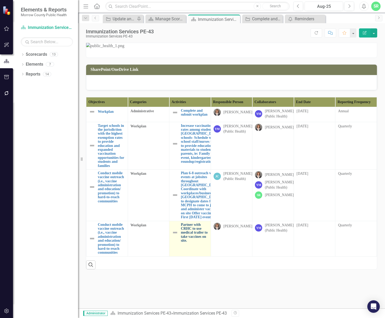
scroll to position [129, 0]
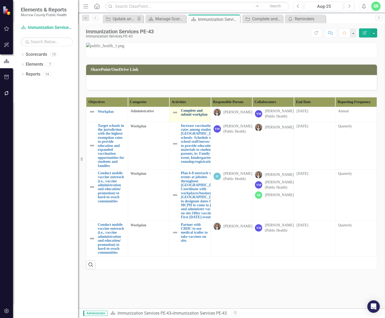
click at [190, 117] on link "Complete and submit workplan" at bounding box center [194, 113] width 27 height 8
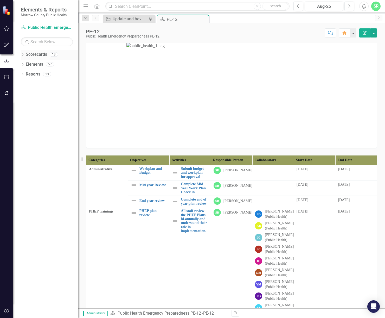
click at [36, 53] on link "Scorecards" at bounding box center [36, 55] width 21 height 6
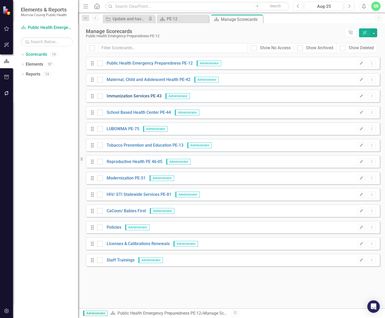
click at [142, 93] on link "Immunization Services PE-43" at bounding box center [132, 96] width 59 height 6
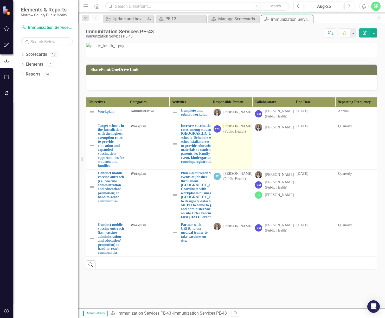
scroll to position [104, 0]
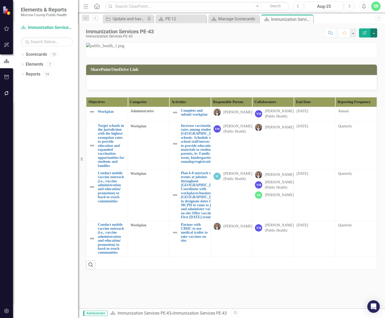
click at [372, 32] on button "button" at bounding box center [374, 32] width 7 height 9
click at [366, 53] on link "Edit Report Edit Layout" at bounding box center [356, 52] width 42 height 10
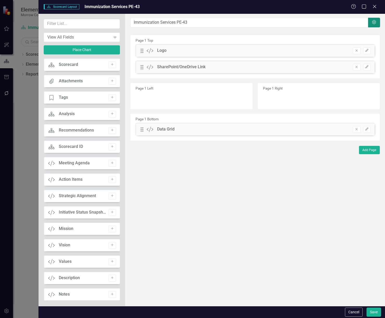
click at [375, 20] on button "Settings" at bounding box center [374, 23] width 12 height 10
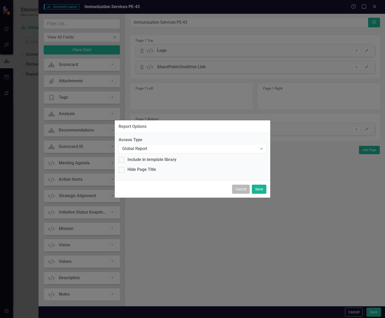
click at [246, 187] on button "Cancel" at bounding box center [241, 189] width 18 height 9
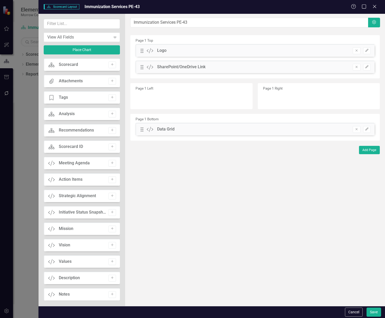
click at [377, 4] on div "Scorecard Scorecard Layout Immunization Services PE-43 Help Maximize Close" at bounding box center [212, 7] width 347 height 14
click at [377, 7] on icon "Close" at bounding box center [374, 6] width 7 height 5
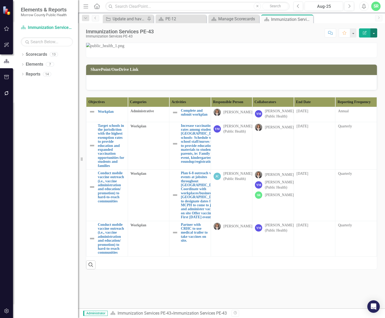
click at [374, 36] on button "button" at bounding box center [374, 32] width 7 height 9
click at [367, 49] on link "Edit Report Edit Layout" at bounding box center [356, 52] width 42 height 10
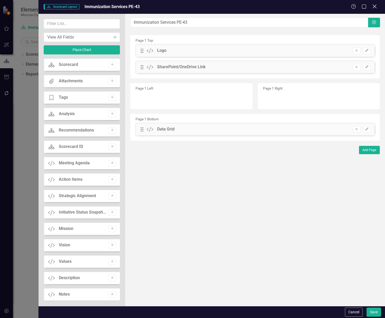
click at [376, 4] on icon "Close" at bounding box center [374, 6] width 7 height 5
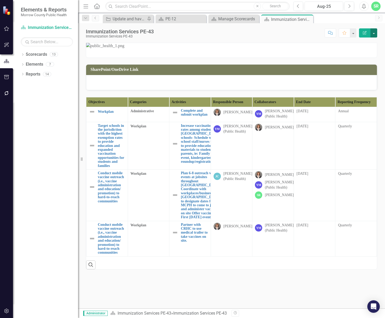
click at [373, 33] on button "button" at bounding box center [374, 32] width 7 height 9
click at [365, 43] on link "Edit Edit Scorecard" at bounding box center [356, 43] width 42 height 10
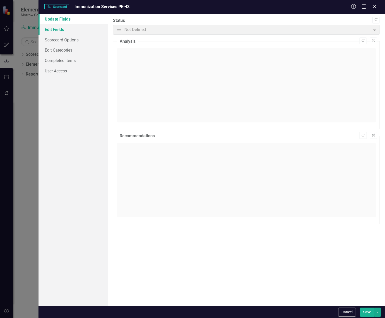
click at [64, 28] on link "Edit Fields" at bounding box center [73, 29] width 69 height 10
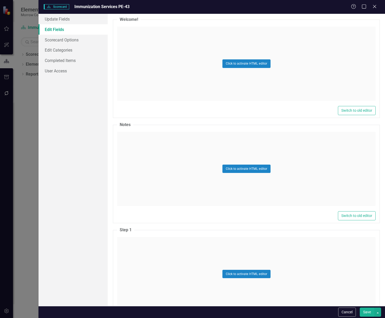
scroll to position [1796, 0]
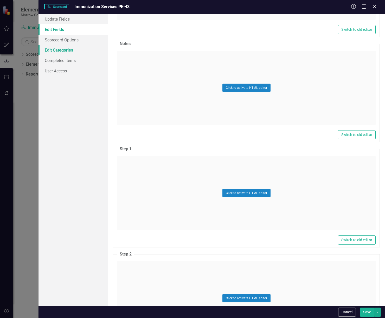
click at [71, 47] on link "Edit Categories" at bounding box center [73, 50] width 69 height 10
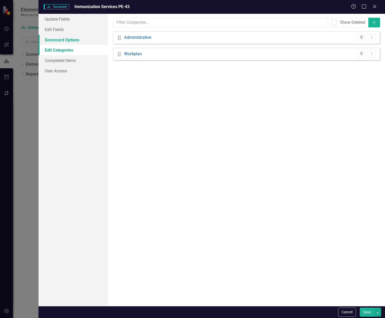
click at [69, 35] on link "Scorecard Options" at bounding box center [73, 40] width 69 height 10
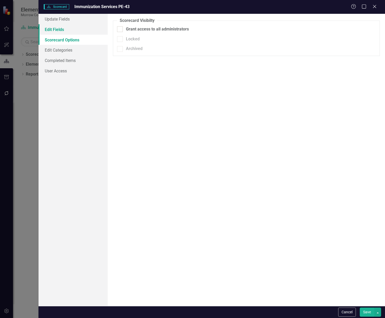
click at [69, 27] on link "Edit Fields" at bounding box center [73, 29] width 69 height 10
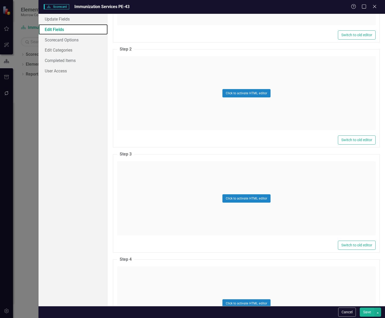
scroll to position [2134, 0]
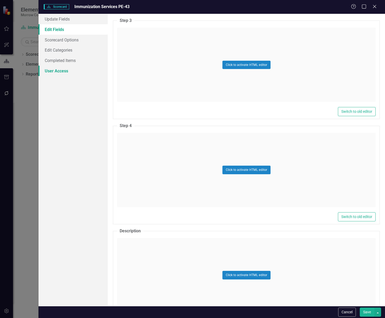
click at [57, 69] on link "User Access" at bounding box center [73, 71] width 69 height 10
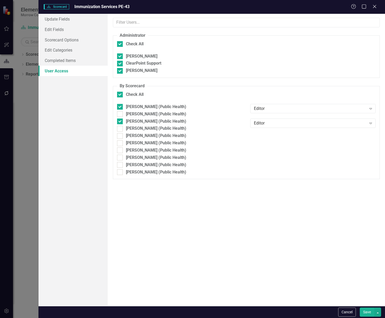
checkbox input "false"
click at [62, 60] on link "Completed Items" at bounding box center [73, 60] width 69 height 10
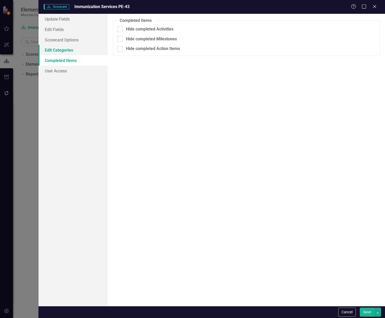
click at [68, 50] on link "Edit Categories" at bounding box center [73, 50] width 69 height 10
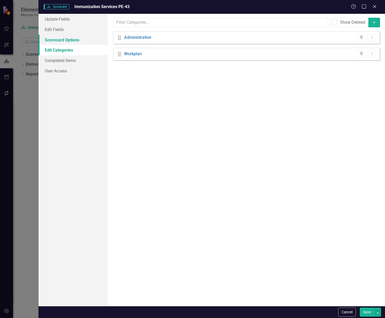
click at [71, 42] on link "Scorecard Options" at bounding box center [73, 40] width 69 height 10
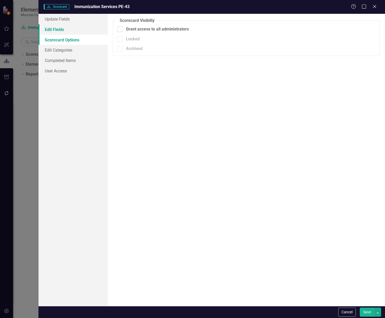
click at [72, 29] on link "Edit Fields" at bounding box center [73, 29] width 69 height 10
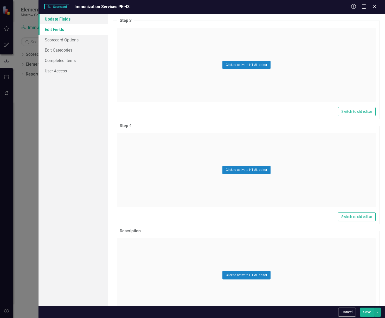
click at [72, 24] on link "Update Fields" at bounding box center [73, 19] width 69 height 10
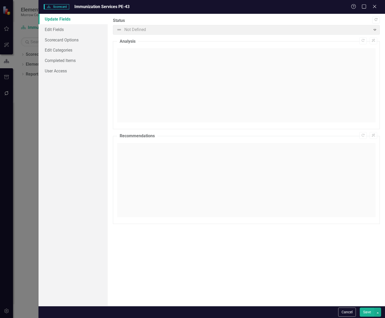
click at [377, 5] on div "Help Maximize Close" at bounding box center [365, 7] width 29 height 6
click at [376, 6] on icon "Close" at bounding box center [374, 6] width 7 height 5
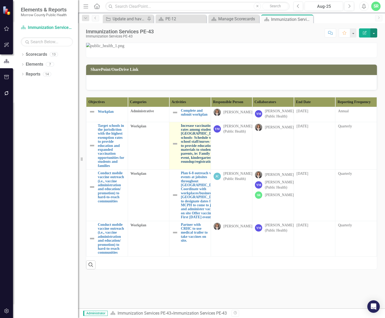
scroll to position [0, 0]
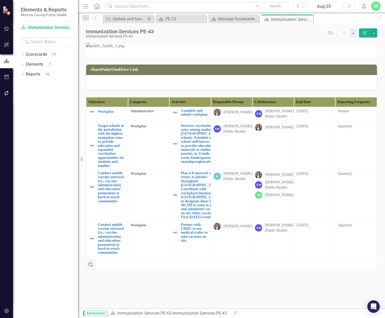
click at [117, 107] on th "Objectives" at bounding box center [107, 102] width 42 height 10
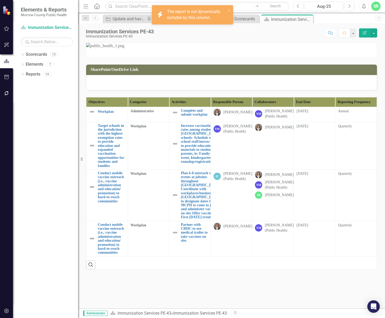
drag, startPoint x: 117, startPoint y: 232, endPoint x: 287, endPoint y: 168, distance: 181.6
click at [287, 49] on img at bounding box center [231, 46] width 291 height 6
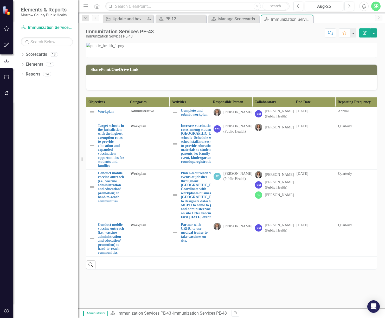
drag, startPoint x: 149, startPoint y: 198, endPoint x: 125, endPoint y: 201, distance: 24.4
click at [125, 74] on td "SharePoint/OneDrive Link" at bounding box center [233, 70] width 284 height 9
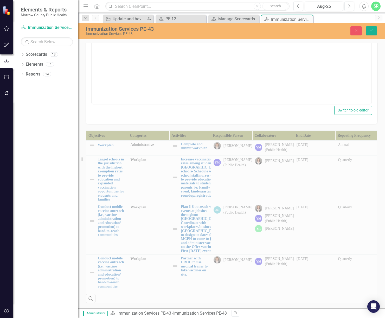
scroll to position [104, 0]
click at [282, 88] on div "SharePoint/OneDrive Link Normal Text To open the popup, press Shift+Enter To op…" at bounding box center [231, 50] width 299 height 148
click at [374, 30] on button "Save" at bounding box center [371, 30] width 11 height 9
